Goal: Navigation & Orientation: Go to known website

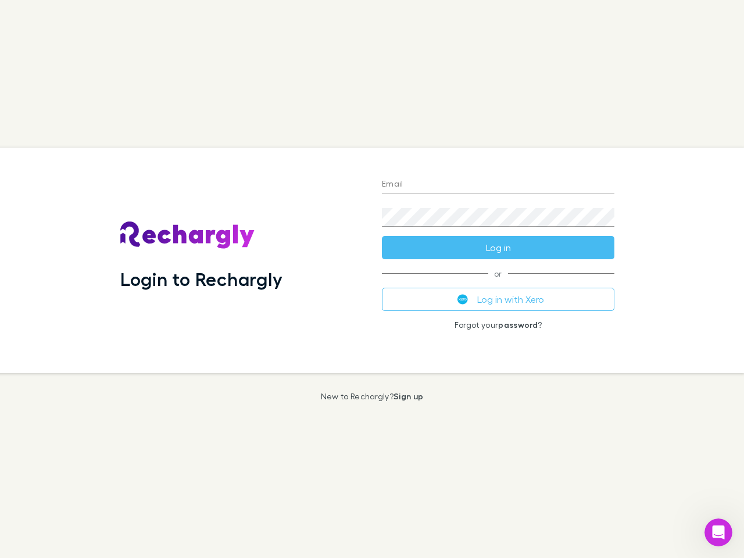
click at [372, 279] on div "Login to Rechargly" at bounding box center [242, 261] width 262 height 226
click at [498, 185] on input "Email" at bounding box center [498, 185] width 232 height 19
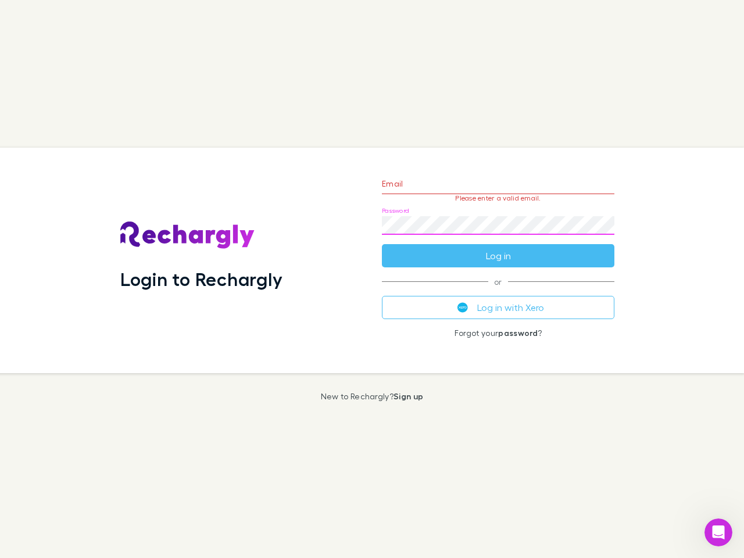
click at [498, 248] on form "Email Please enter a valid email. Password Log in" at bounding box center [498, 216] width 232 height 101
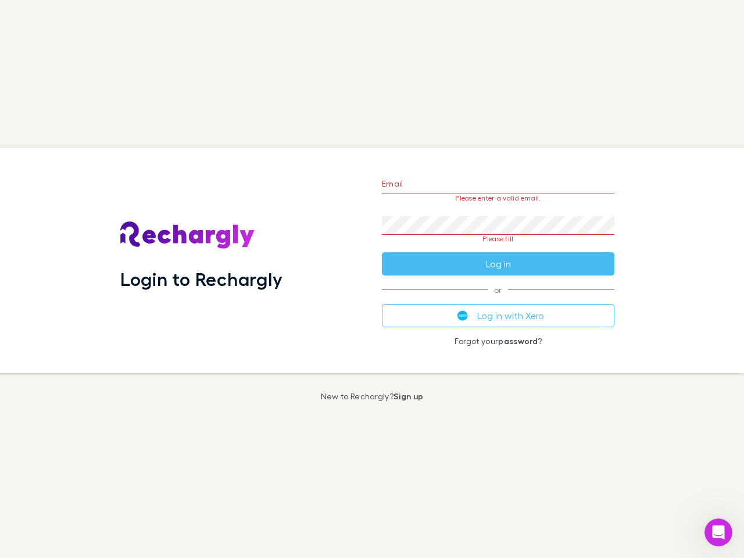
click at [498, 299] on div "Email Please enter a valid email. Password Please fill Log in or Log in with Xe…" at bounding box center [498, 261] width 251 height 226
click at [718, 532] on icon "Open Intercom Messenger" at bounding box center [718, 532] width 19 height 19
